Goal: Find specific page/section: Find specific page/section

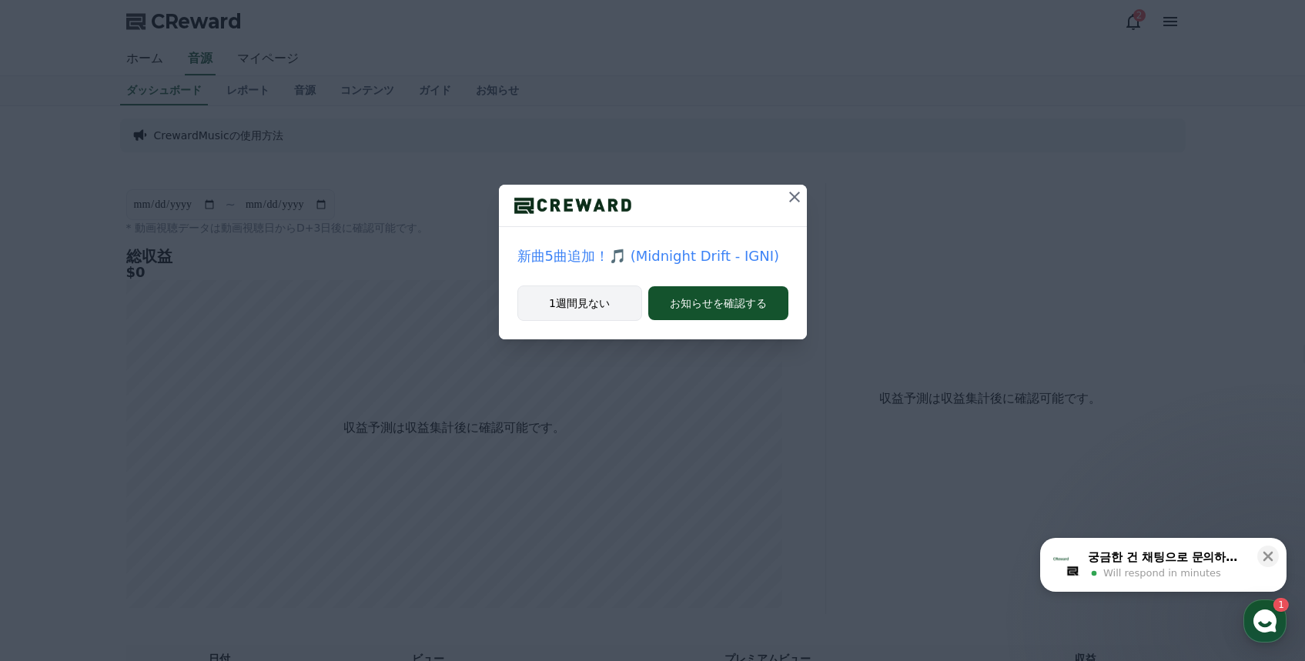
click at [610, 301] on button "1週間見ない" at bounding box center [579, 303] width 125 height 35
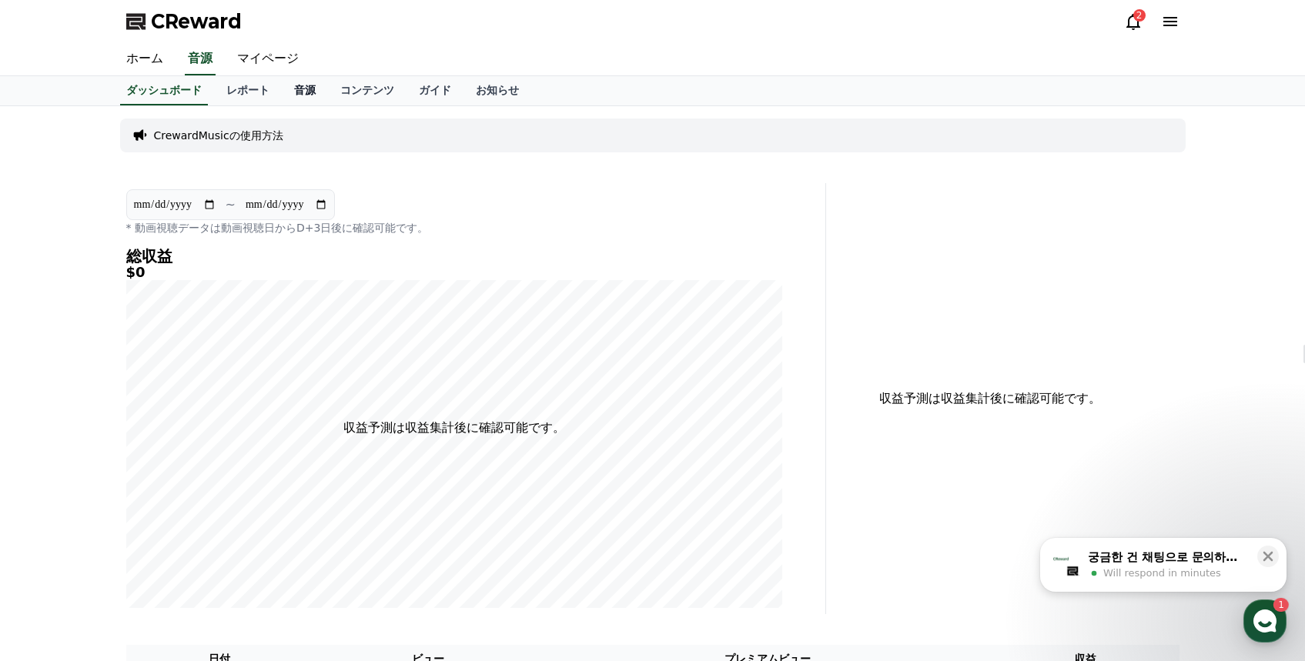
click at [319, 88] on link "音源" at bounding box center [305, 90] width 46 height 29
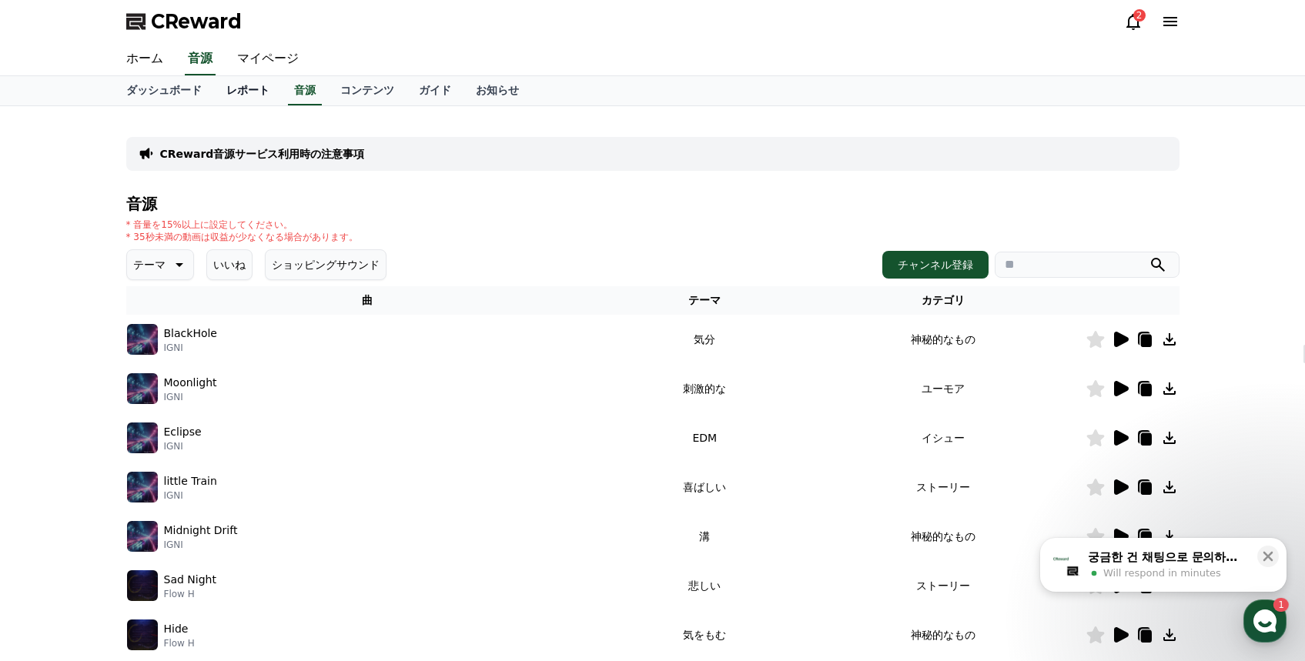
click at [244, 95] on link "レポート" at bounding box center [248, 90] width 68 height 29
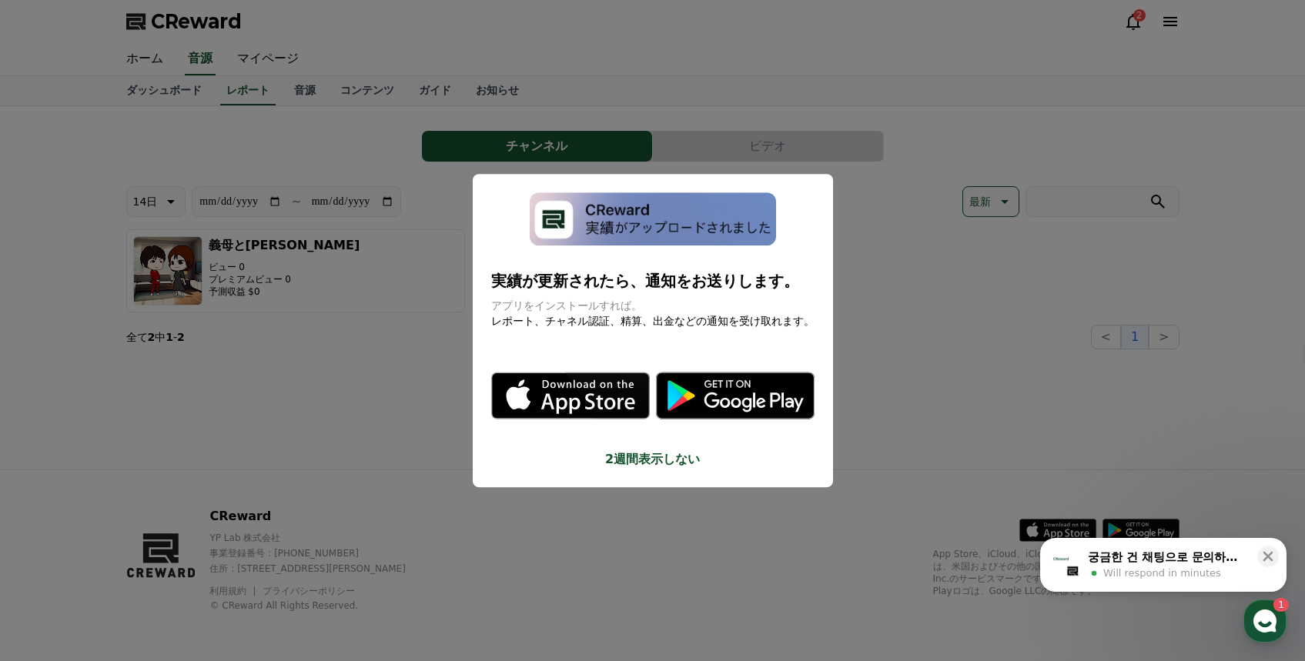
click at [374, 358] on button "close modal" at bounding box center [652, 330] width 1305 height 661
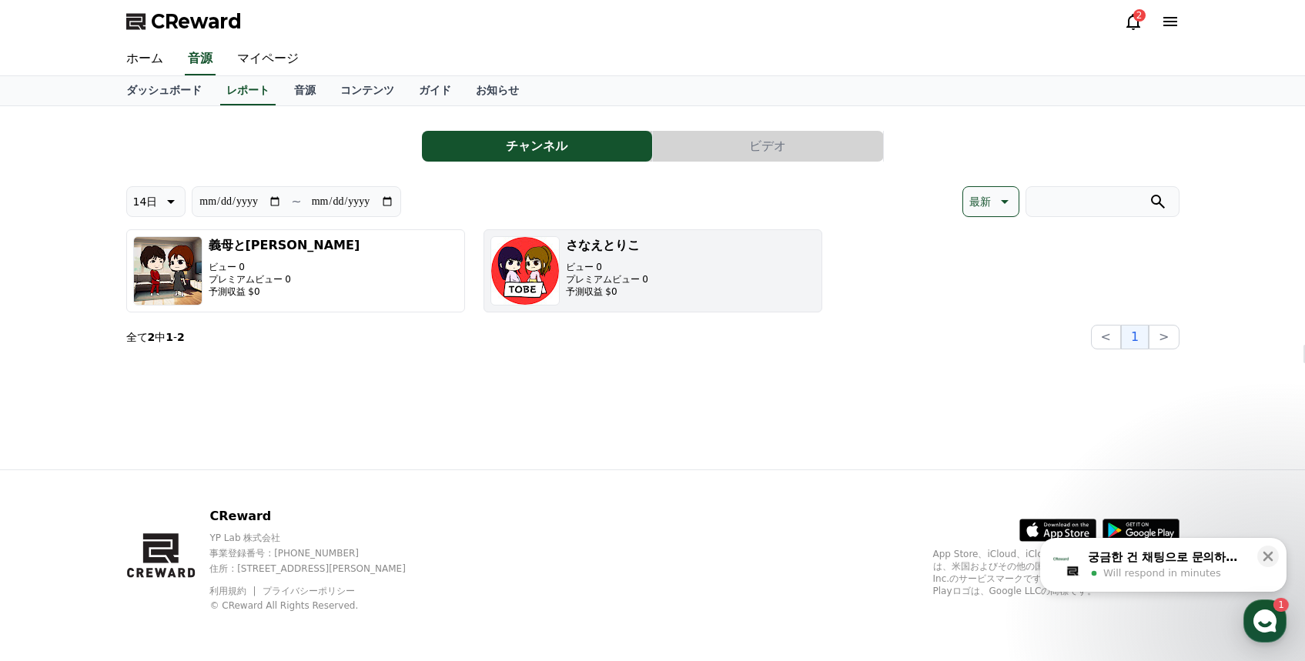
click at [582, 252] on h3 "さなえとりこ" at bounding box center [607, 245] width 82 height 18
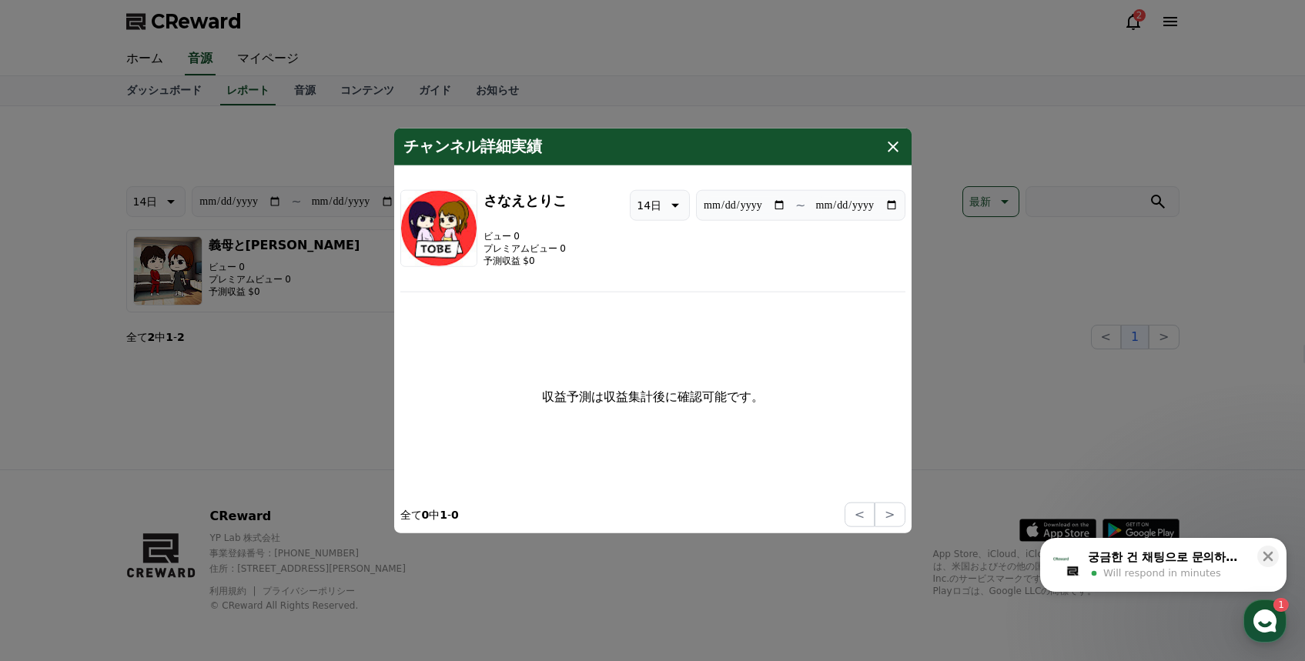
click at [929, 333] on button "close modal" at bounding box center [652, 330] width 1305 height 661
